Goal: Transaction & Acquisition: Purchase product/service

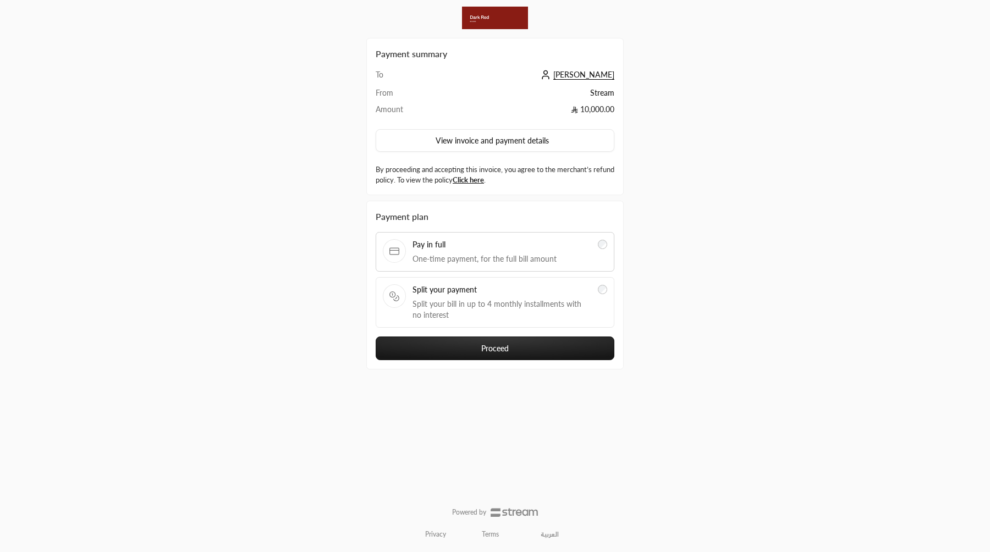
click at [482, 292] on span "Split your payment" at bounding box center [502, 289] width 179 height 11
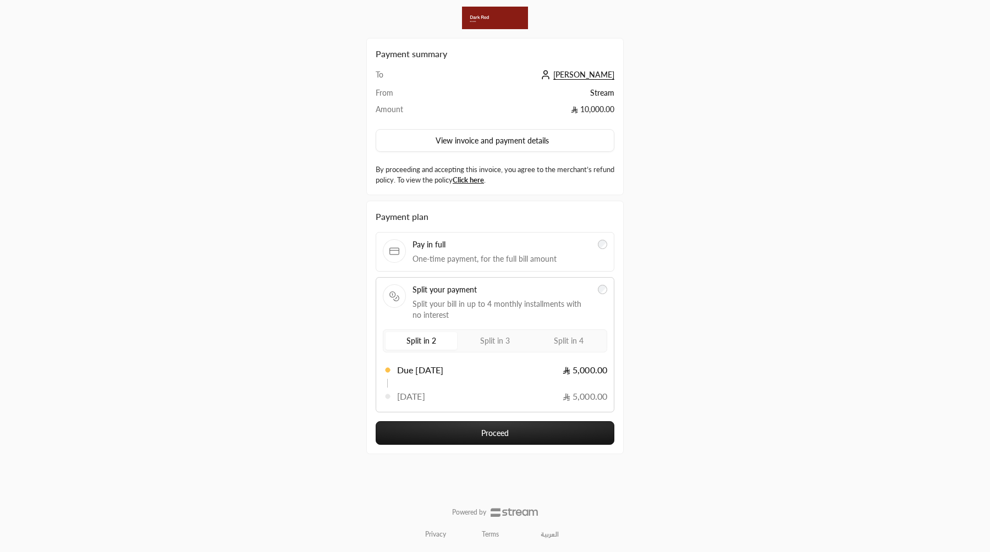
click at [487, 350] on div "Split in 2 Split in 3 Split in 4" at bounding box center [495, 341] width 224 height 23
click at [493, 343] on span "Split in 3" at bounding box center [495, 340] width 30 height 9
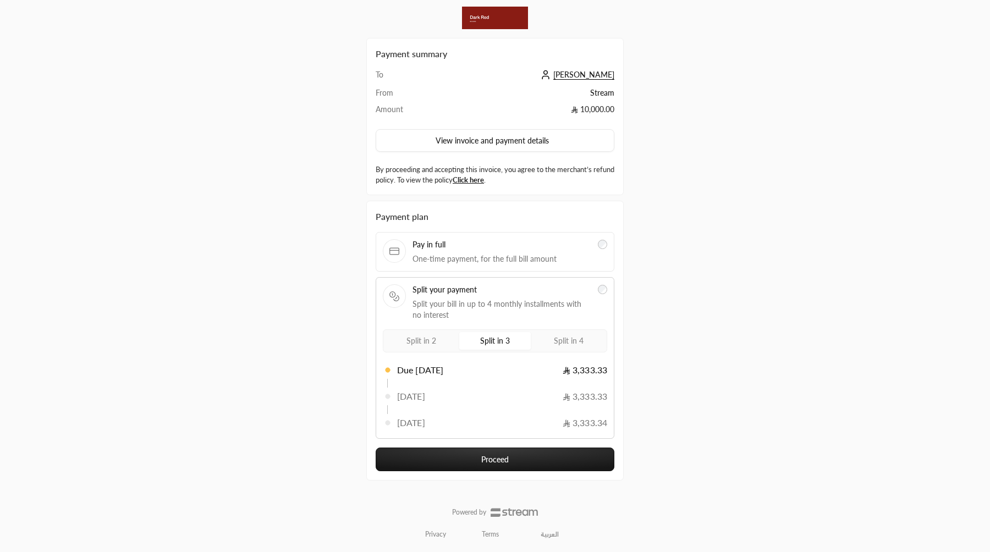
click at [495, 465] on button "Proceed" at bounding box center [495, 460] width 239 height 24
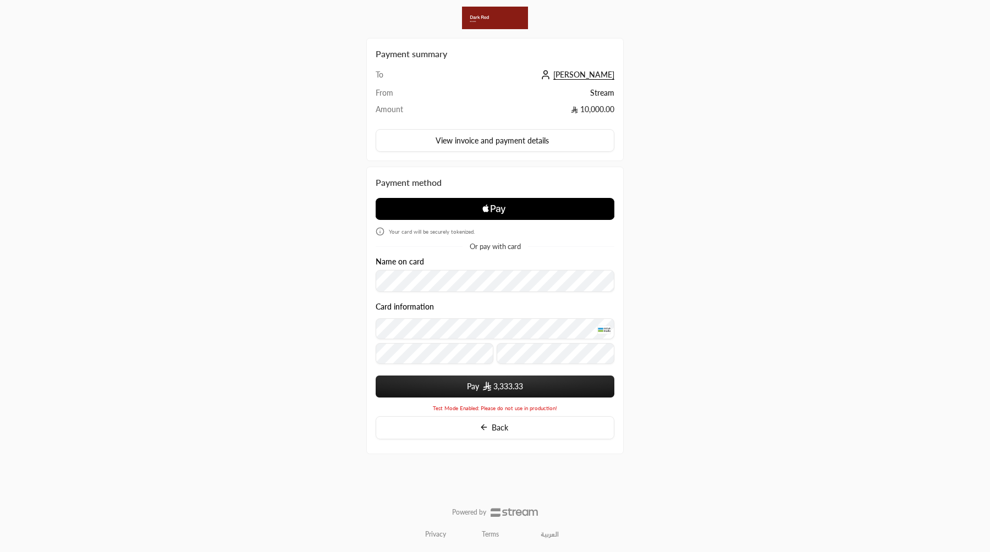
click at [513, 384] on span "3,333.33" at bounding box center [508, 386] width 30 height 11
